Goal: Transaction & Acquisition: Purchase product/service

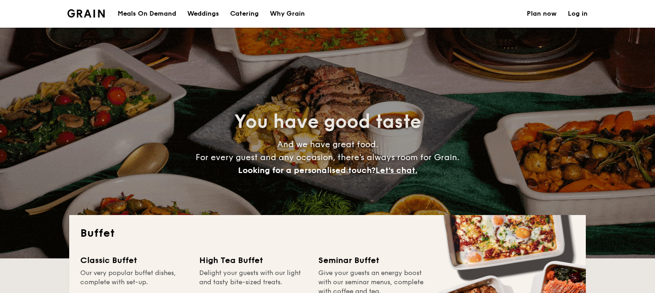
select select
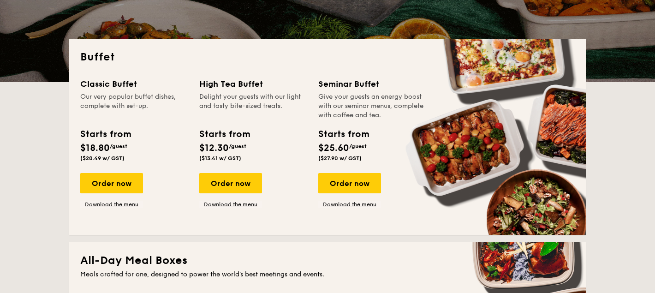
scroll to position [177, 0]
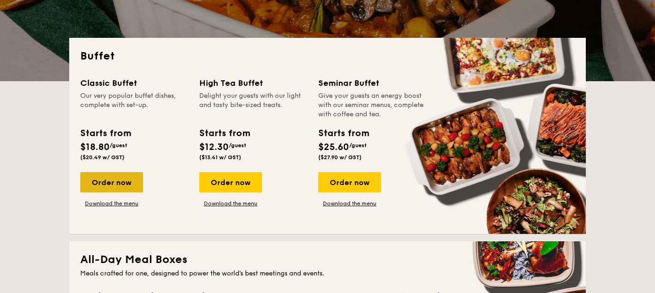
click at [119, 185] on div "Order now" at bounding box center [111, 182] width 63 height 20
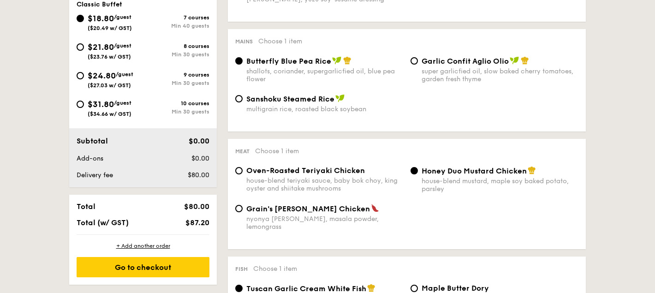
scroll to position [358, 0]
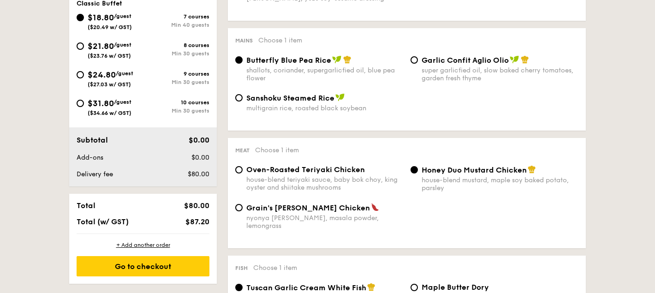
click at [82, 53] on div "$21.80 /guest ($23.76 w/ GST)" at bounding box center [110, 49] width 66 height 19
click at [82, 50] on input "$21.80 /guest ($23.76 w/ GST) 8 courses Min 30 guests" at bounding box center [80, 45] width 7 height 7
radio input "true"
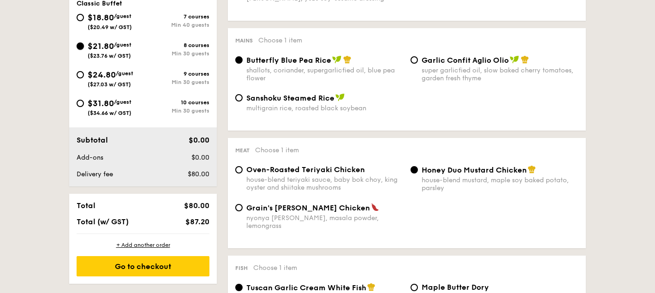
radio input "true"
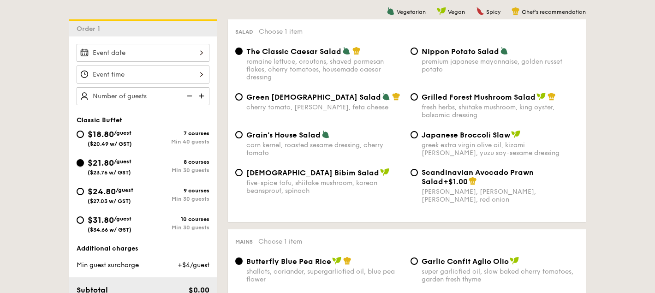
scroll to position [230, 0]
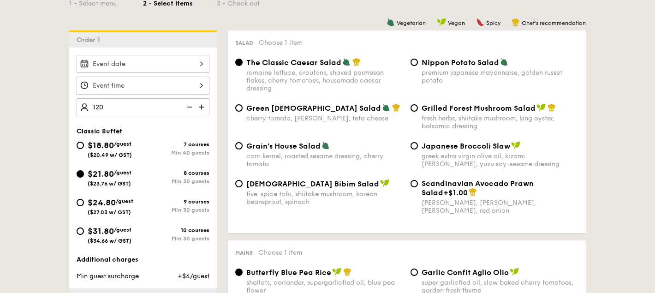
type input "120 guests"
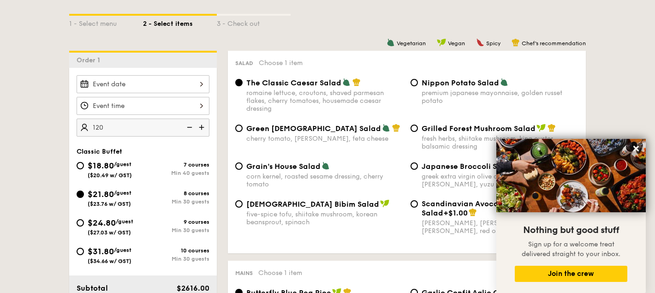
scroll to position [254, 0]
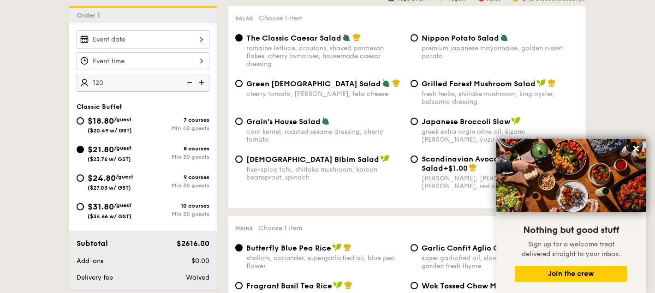
click at [84, 119] on div "$18.80 /guest ($20.49 w/ GST)" at bounding box center [110, 123] width 66 height 19
click at [84, 119] on input "$18.80 /guest ($20.49 w/ GST) 7 courses Min 40 guests" at bounding box center [80, 120] width 7 height 7
radio input "true"
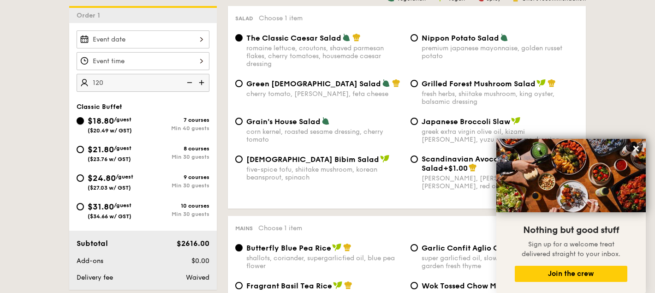
radio input "true"
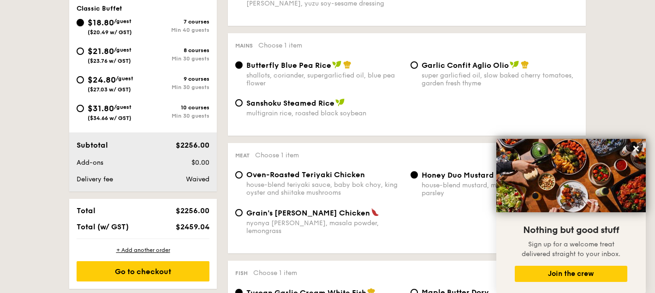
scroll to position [339, 0]
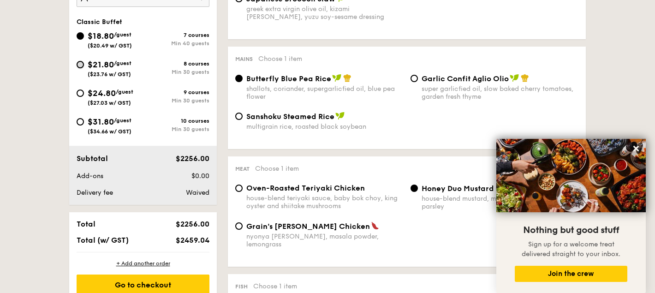
click at [80, 66] on input "$21.80 /guest ($23.76 w/ GST) 8 courses Min 30 guests" at bounding box center [80, 64] width 7 height 7
radio input "true"
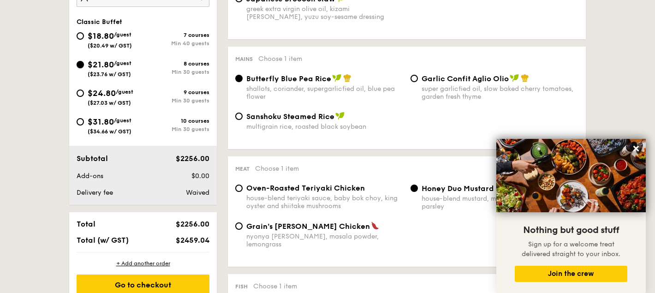
radio input "true"
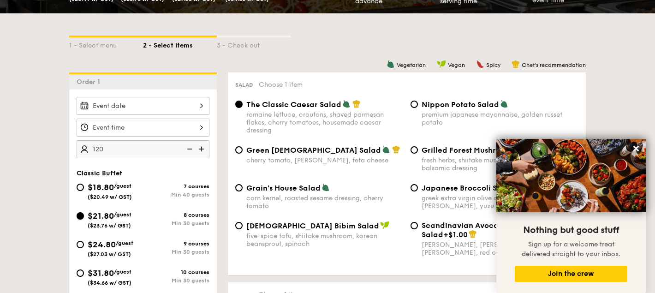
scroll to position [0, 0]
